Goal: Entertainment & Leisure: Consume media (video, audio)

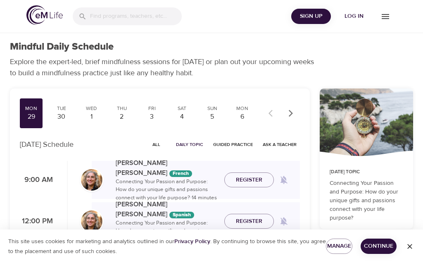
click at [386, 19] on icon "menu" at bounding box center [386, 17] width 10 height 10
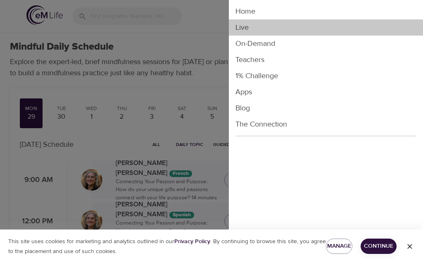
click at [250, 25] on li "Live" at bounding box center [326, 27] width 194 height 16
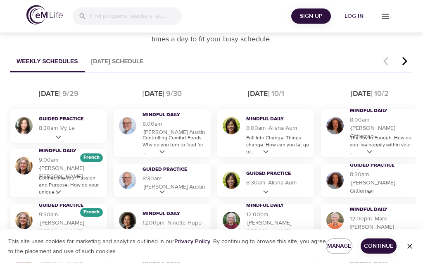
scroll to position [477, 0]
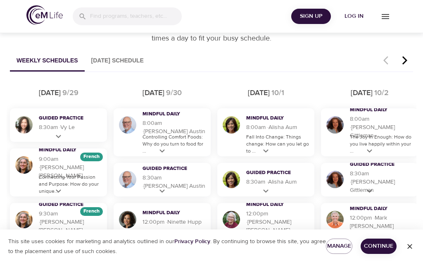
click at [165, 141] on p "Controlling Comfort Foods: Why do you turn to food for ..." at bounding box center [175, 144] width 64 height 21
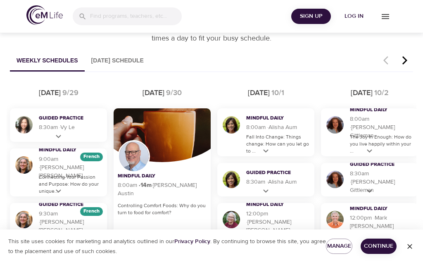
scroll to position [496, 0]
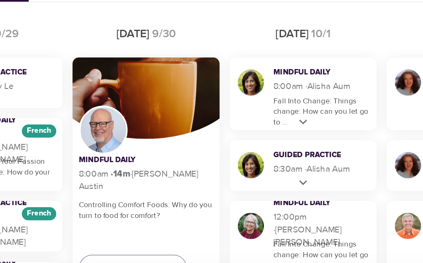
click at [246, 114] on p "Fall Into Change: Things change: How can you let go to ..." at bounding box center [278, 124] width 64 height 21
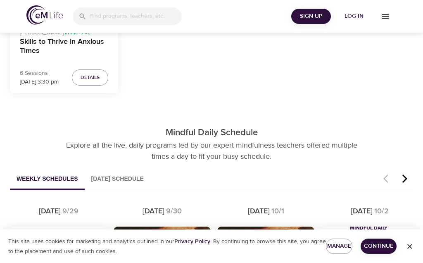
scroll to position [358, 0]
click at [358, 17] on span "Log in" at bounding box center [354, 16] width 33 height 10
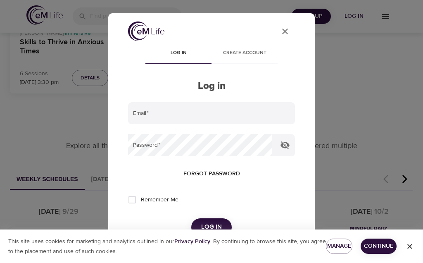
click at [165, 110] on input "email" at bounding box center [211, 113] width 167 height 22
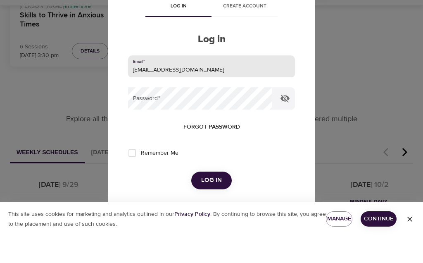
scroll to position [41, 0]
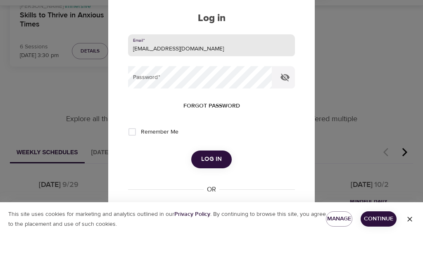
type input "[EMAIL_ADDRESS][DOMAIN_NAME]"
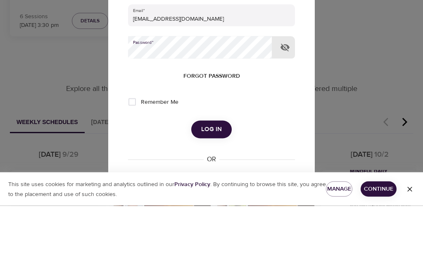
click at [211, 178] on button "Log in" at bounding box center [211, 186] width 41 height 17
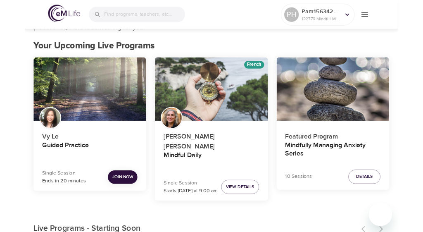
scroll to position [0, 0]
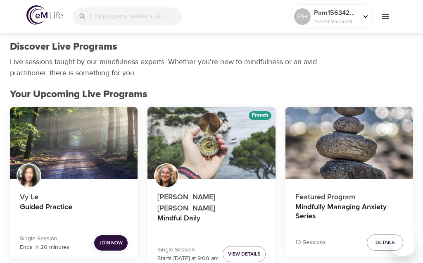
click at [367, 19] on icon at bounding box center [365, 16] width 9 height 9
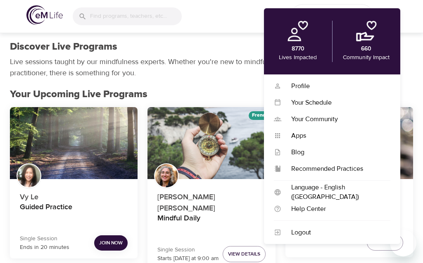
click at [303, 88] on div "Profile" at bounding box center [335, 86] width 109 height 10
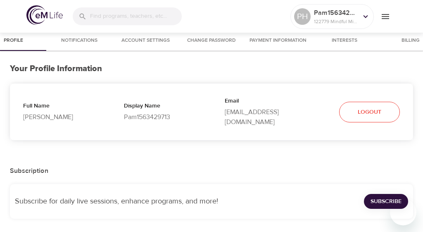
select select "10"
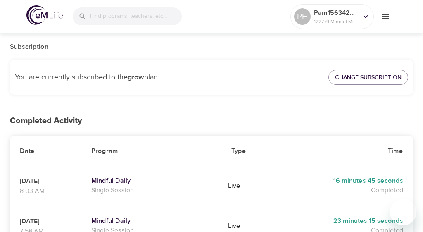
scroll to position [124, 0]
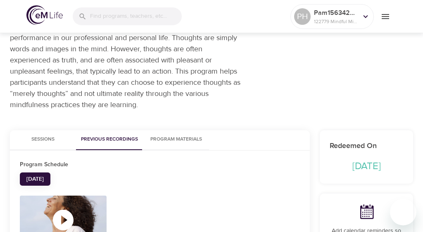
scroll to position [87, 0]
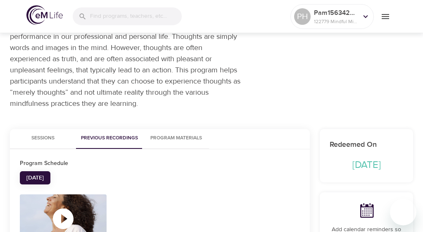
click at [64, 220] on icon "button" at bounding box center [63, 218] width 25 height 25
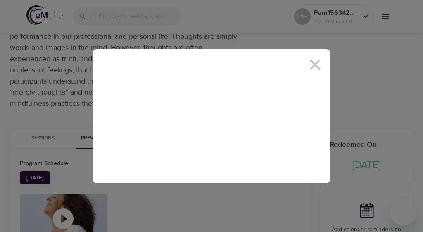
click at [319, 74] on icon at bounding box center [315, 64] width 19 height 19
